Goal: Navigation & Orientation: Find specific page/section

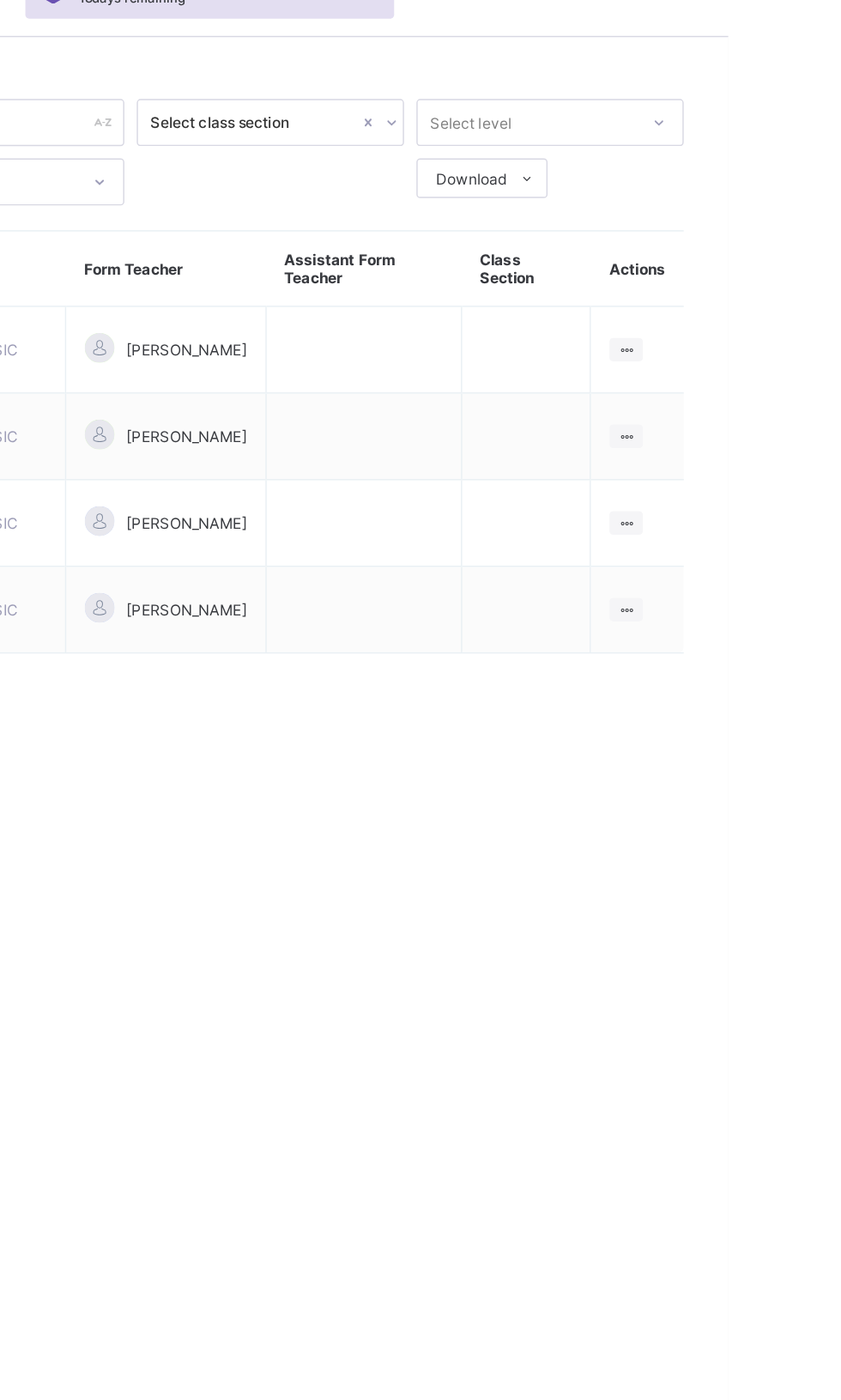
click at [0, 0] on ul "View Class" at bounding box center [0, 0] width 0 height 0
click at [0, 0] on div "View Class" at bounding box center [0, 0] width 0 height 0
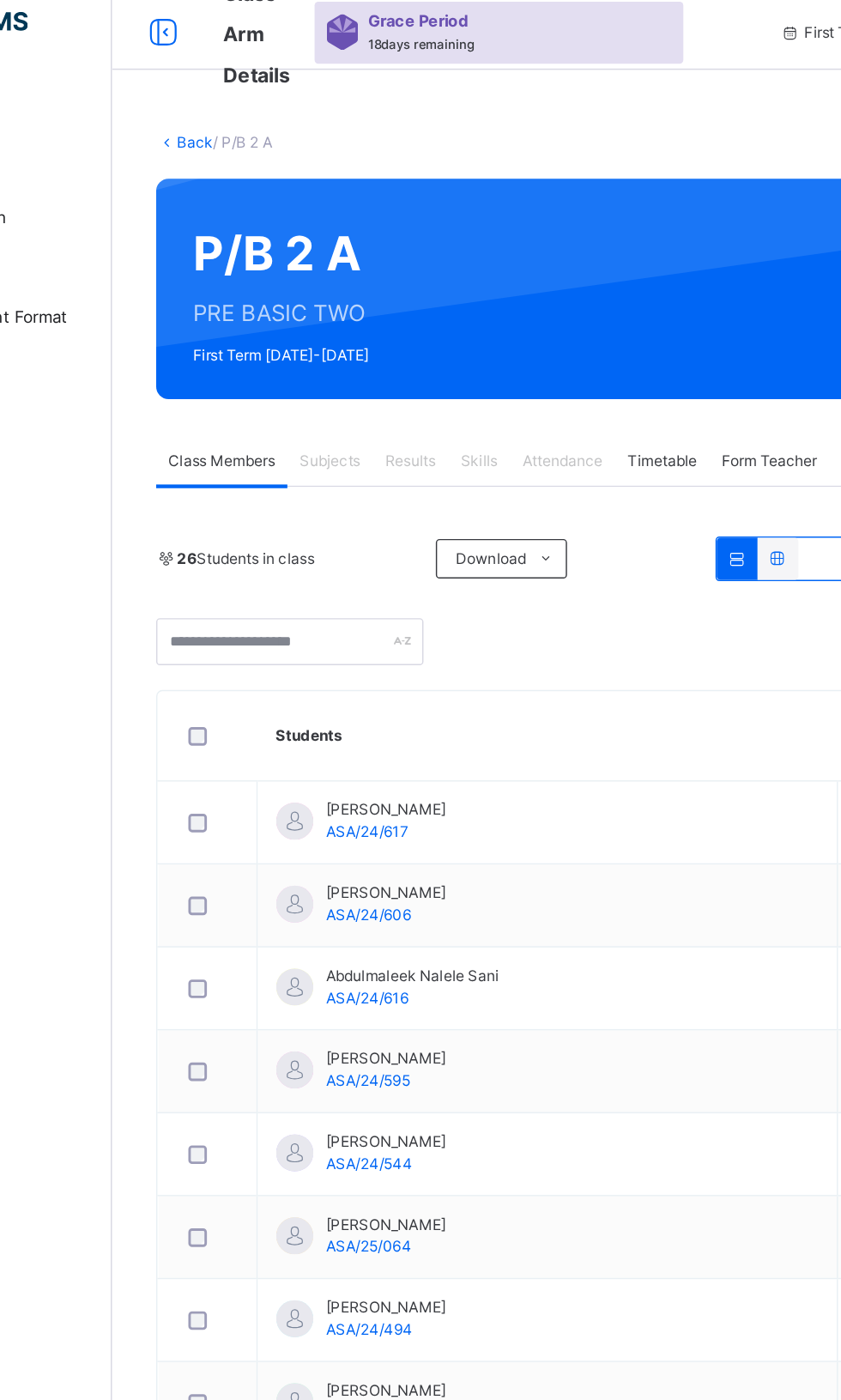
click at [467, 348] on div "Skills" at bounding box center [461, 340] width 43 height 35
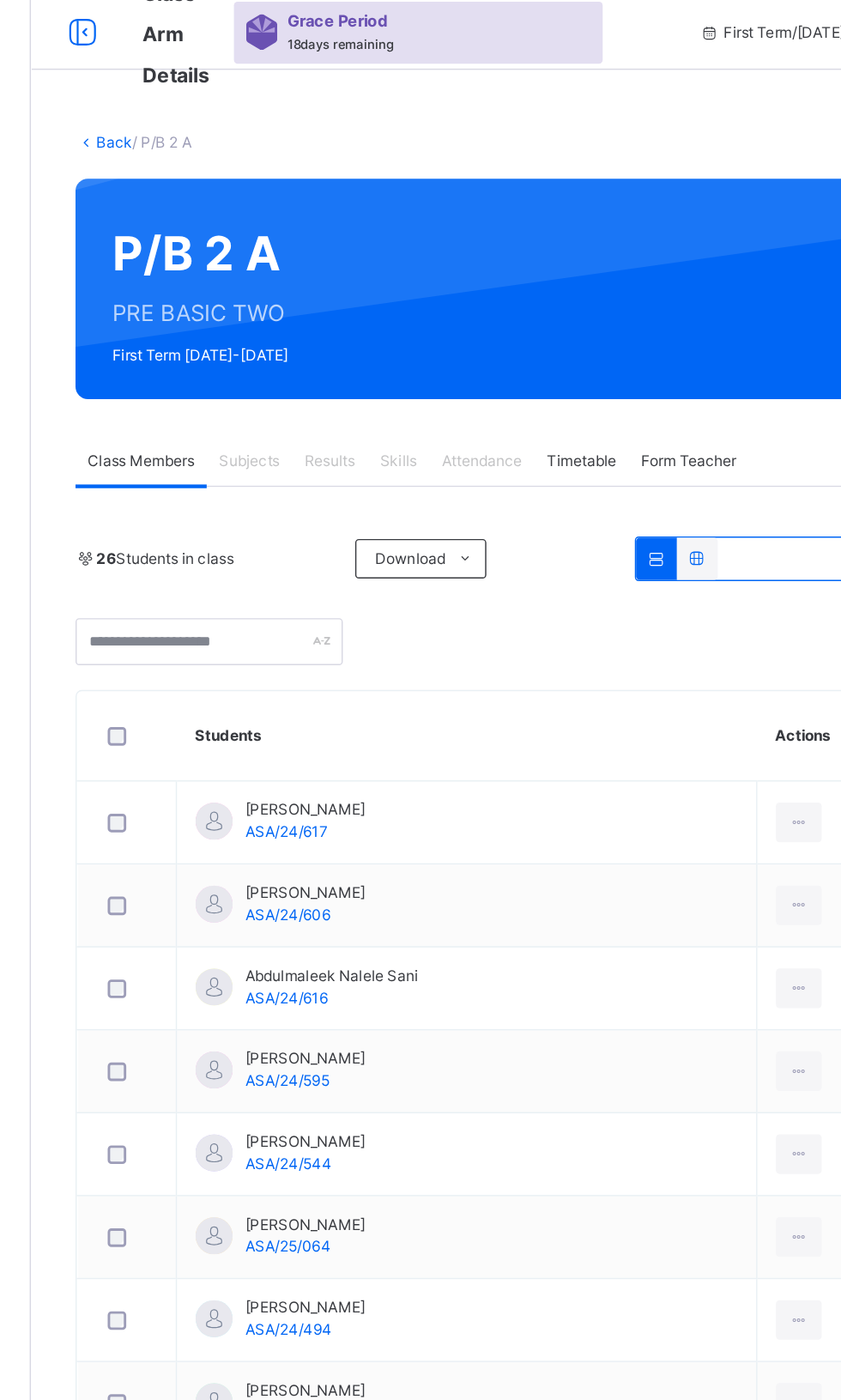
click at [510, 340] on span "Attendance" at bounding box center [518, 339] width 56 height 16
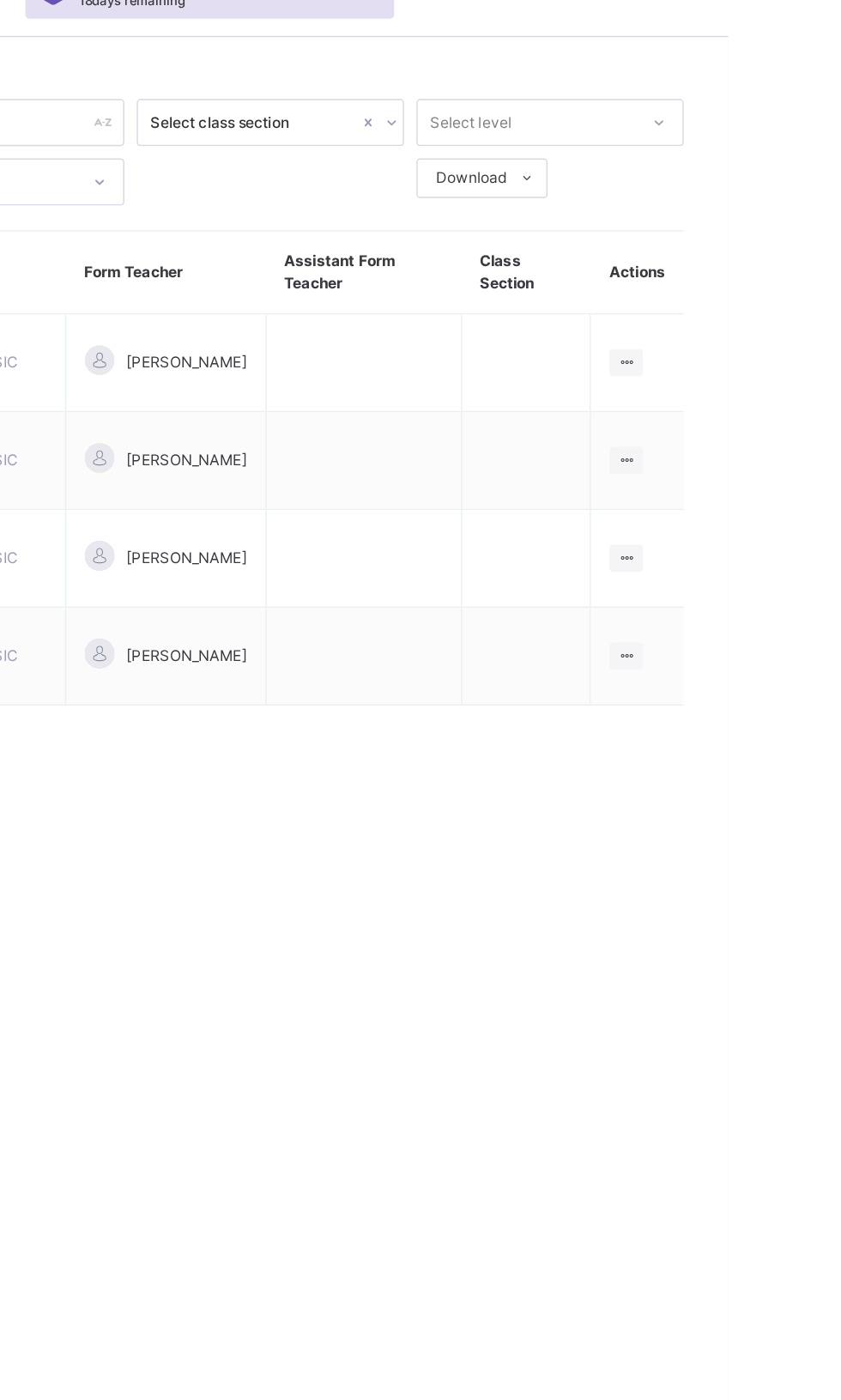
click at [777, 496] on icon at bounding box center [770, 497] width 15 height 13
click at [0, 0] on div "View Class" at bounding box center [0, 0] width 0 height 0
